Goal: Communication & Community: Answer question/provide support

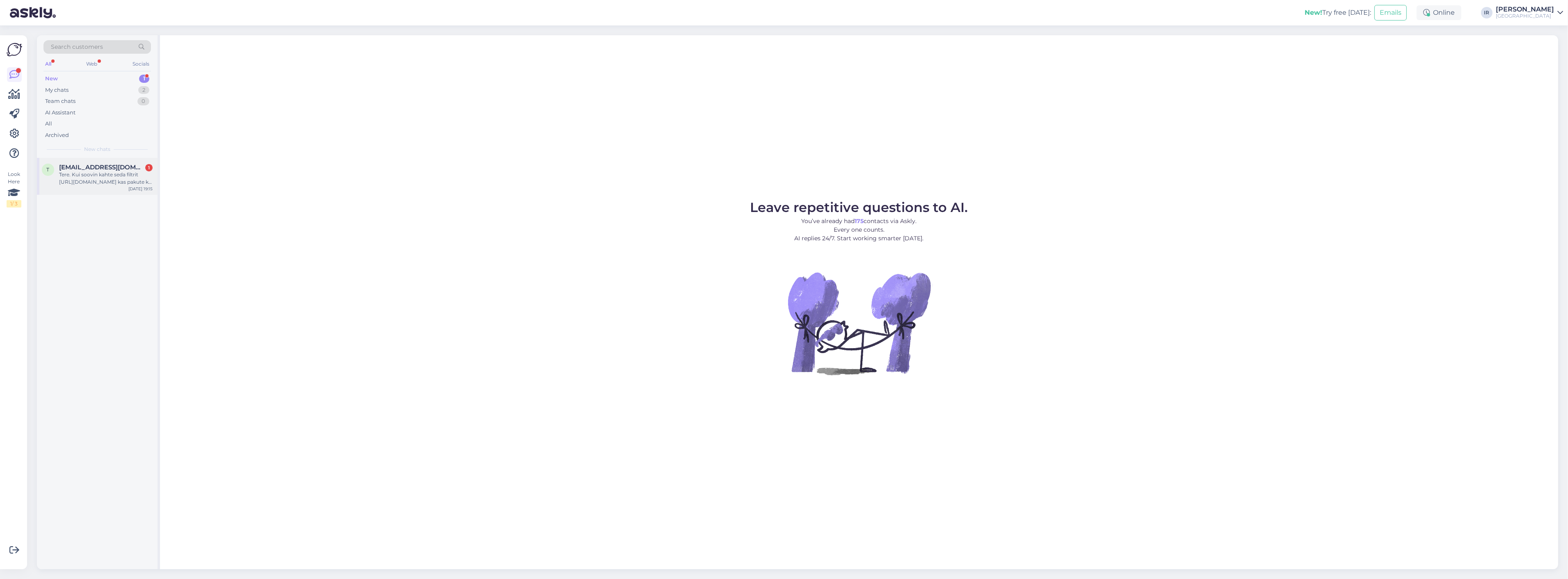
click at [129, 170] on span "[EMAIL_ADDRESS][DOMAIN_NAME]" at bounding box center [101, 167] width 85 height 8
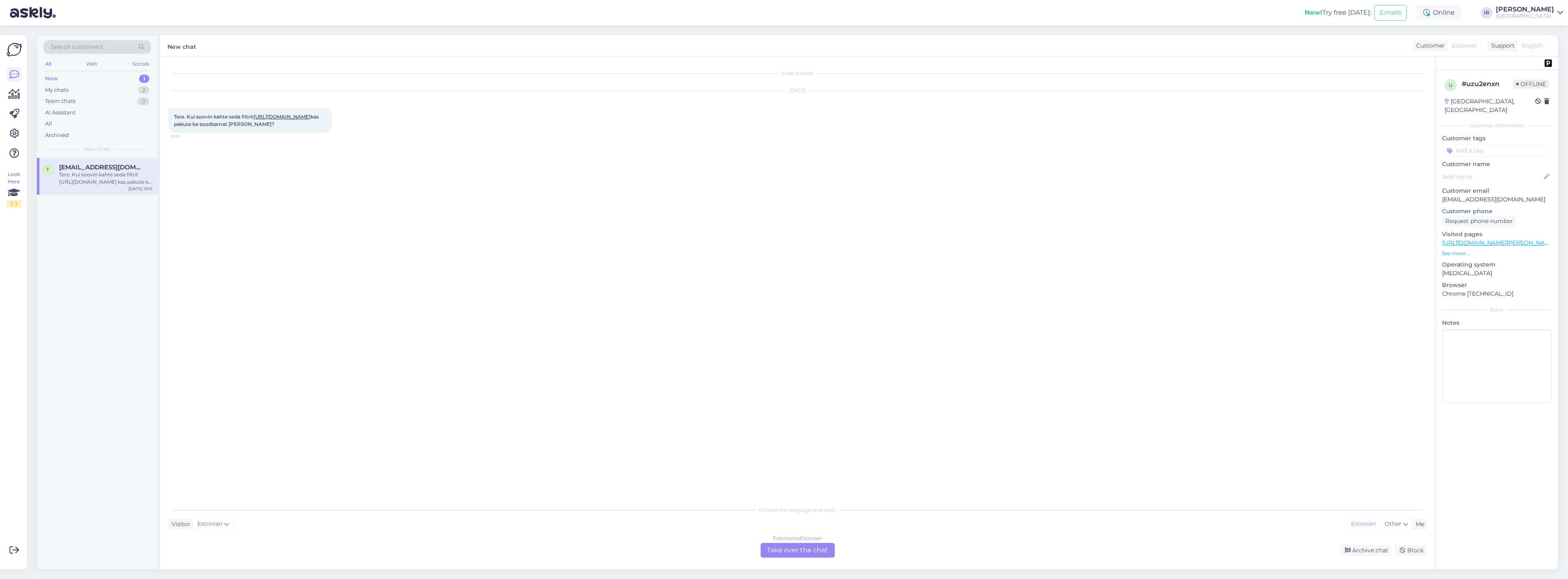
click at [253, 120] on link "[URL][DOMAIN_NAME]" at bounding box center [281, 116] width 57 height 6
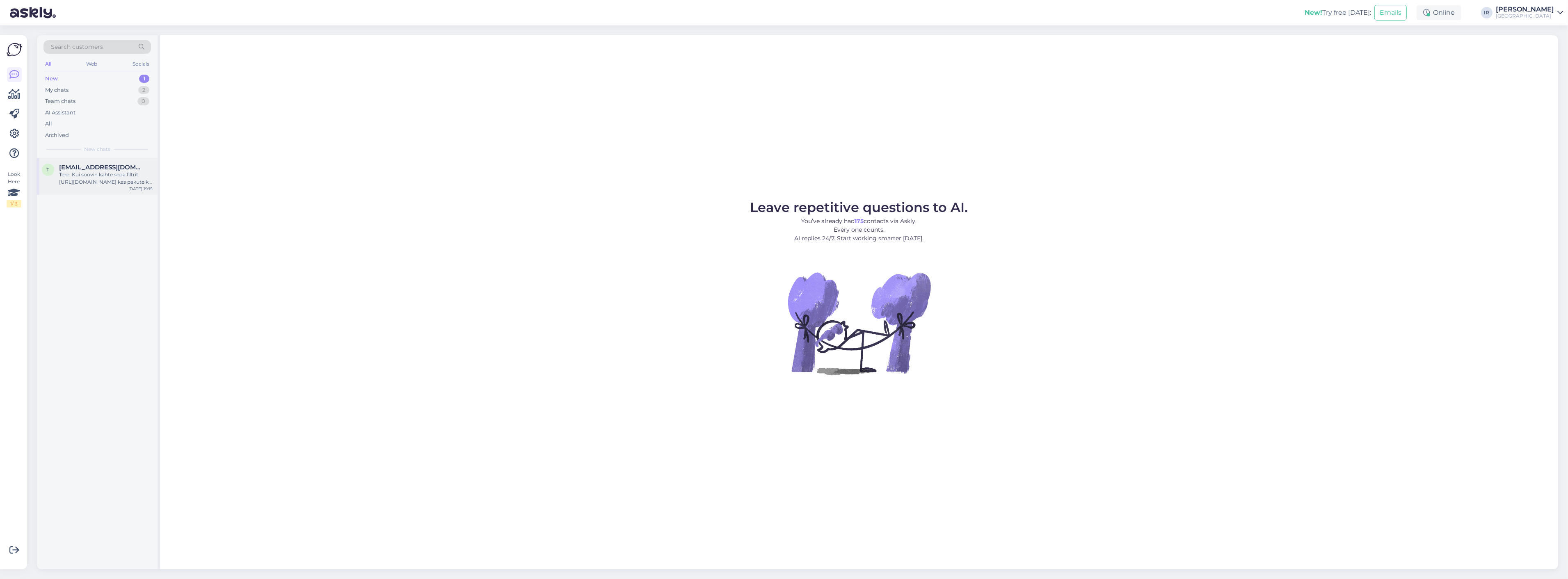
click at [93, 178] on div "Tere. Kui soovin kahte seda filtrit [URL][DOMAIN_NAME] kas pakute ka soodsamat …" at bounding box center [105, 178] width 94 height 14
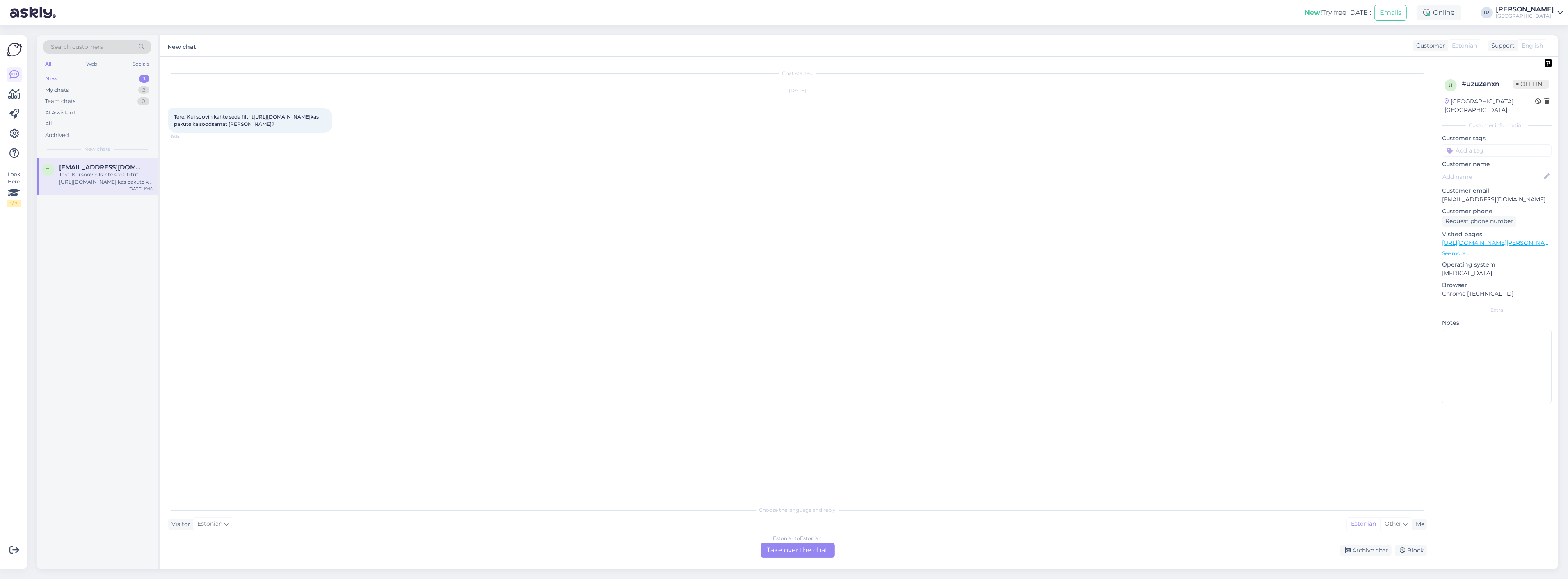
click at [787, 553] on div "Estonian to Estonian Take over the chat" at bounding box center [798, 550] width 74 height 14
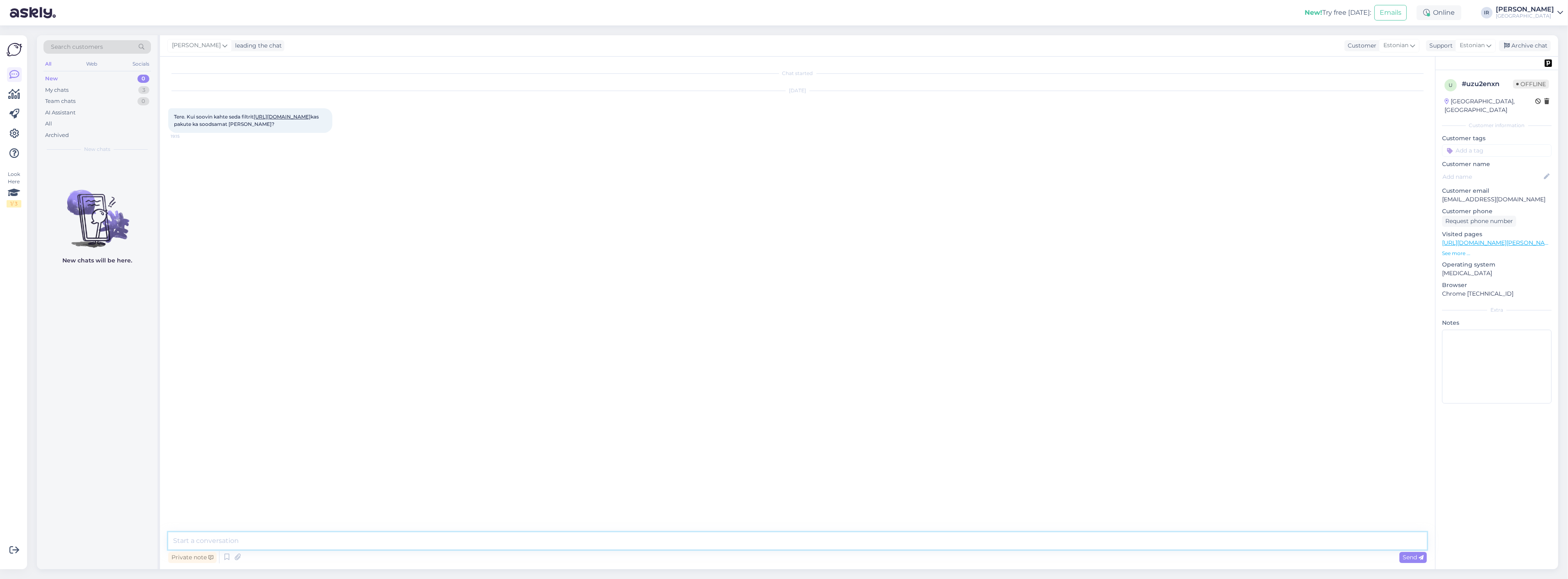
click at [334, 538] on textarea at bounding box center [798, 541] width 1258 height 17
type textarea "Tere,"
type textarea "Kui te pole varem meie uudiskirjaga liitunud siis soovitan [PERSON_NAME]. Saate…"
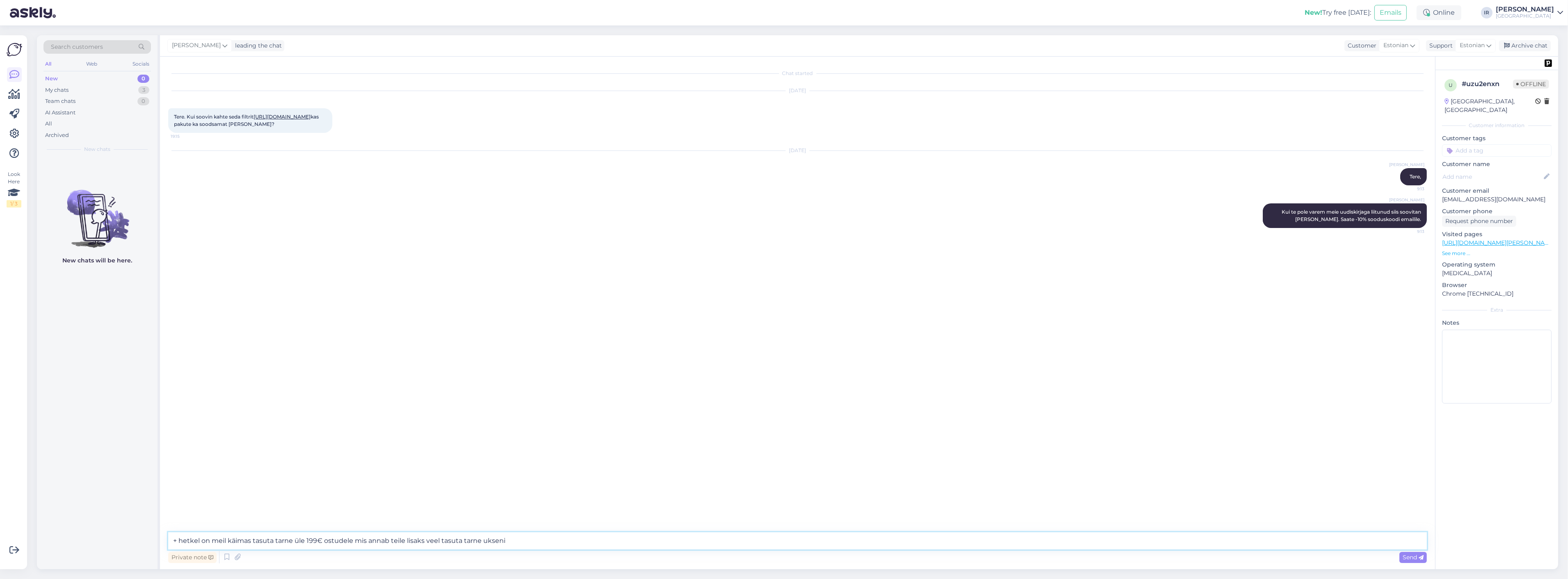
type textarea "+ hetkel on meil käimas tasuta tarne üle 199€ ostudele mis annab teile lisaks v…"
type textarea "Kui tekib lisaküsimusi siis [PERSON_NAME] siin olemas või helistage [PHONE_NUMB…"
